Goal: Information Seeking & Learning: Check status

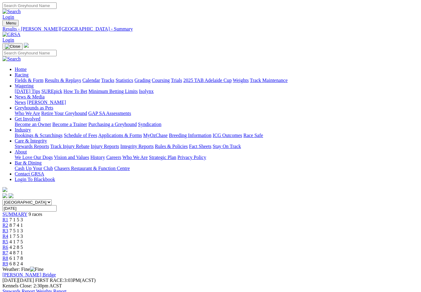
scroll to position [133, 0]
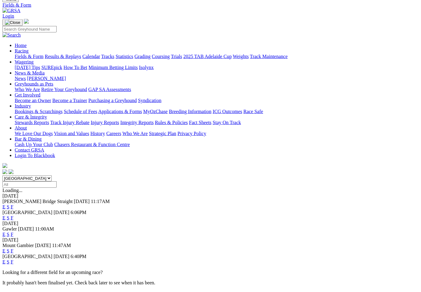
scroll to position [24, 0]
click at [13, 260] on link "F" at bounding box center [12, 262] width 3 height 5
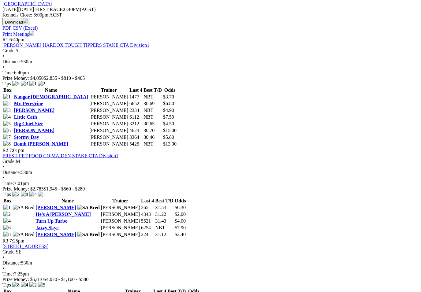
scroll to position [288, 0]
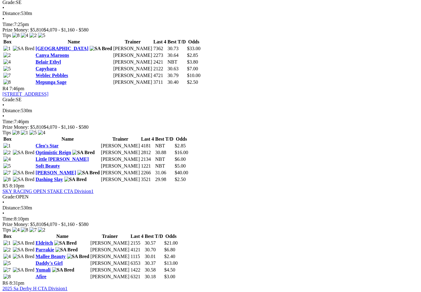
scroll to position [547, 0]
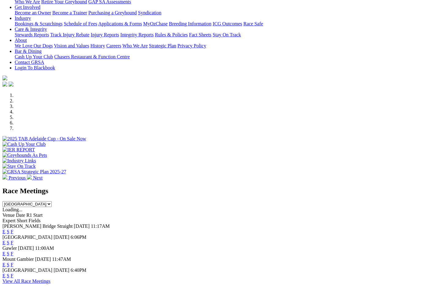
scroll to position [100, 0]
